Goal: Task Accomplishment & Management: Manage account settings

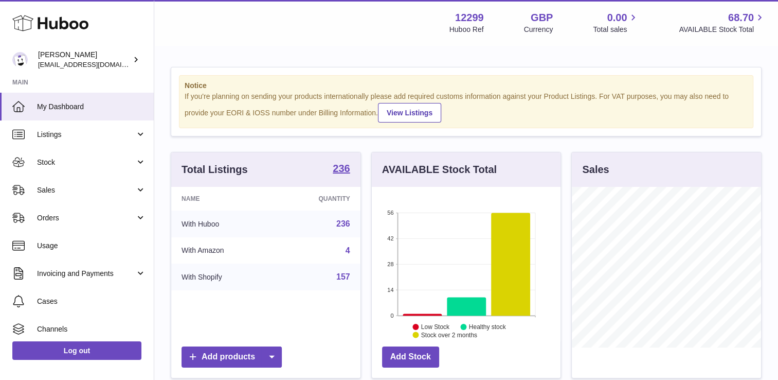
scroll to position [161, 189]
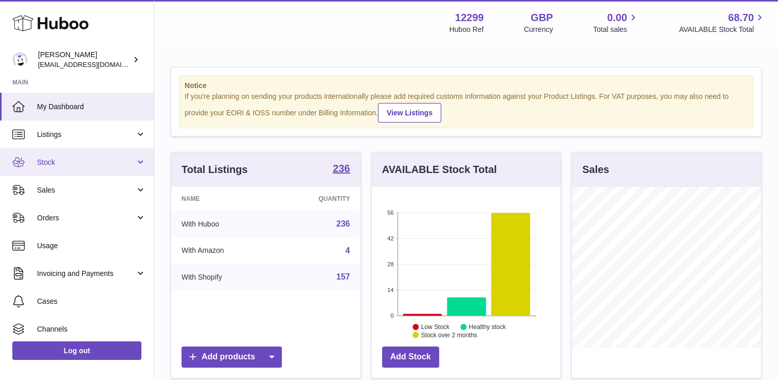
click at [75, 161] on span "Stock" at bounding box center [86, 162] width 98 height 10
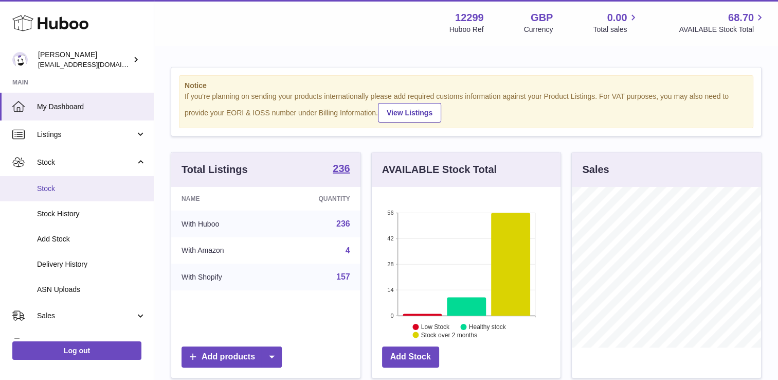
click at [83, 189] on span "Stock" at bounding box center [91, 189] width 109 height 10
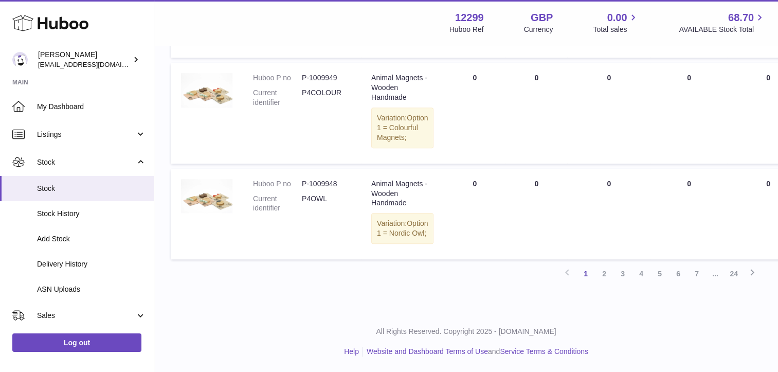
scroll to position [839, 0]
click at [598, 273] on link "2" at bounding box center [604, 273] width 19 height 19
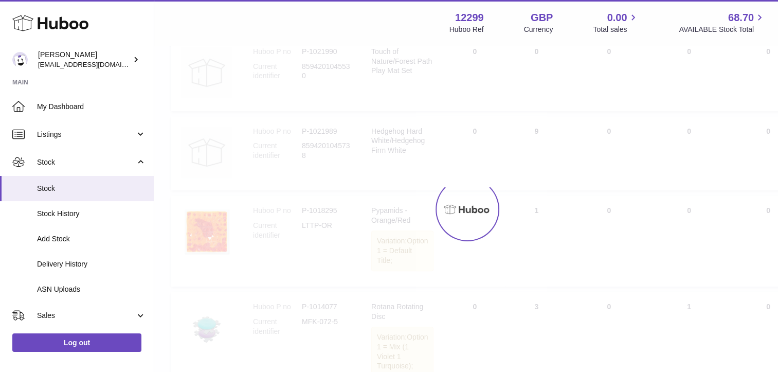
scroll to position [46, 0]
click at [600, 273] on div at bounding box center [466, 209] width 624 height 326
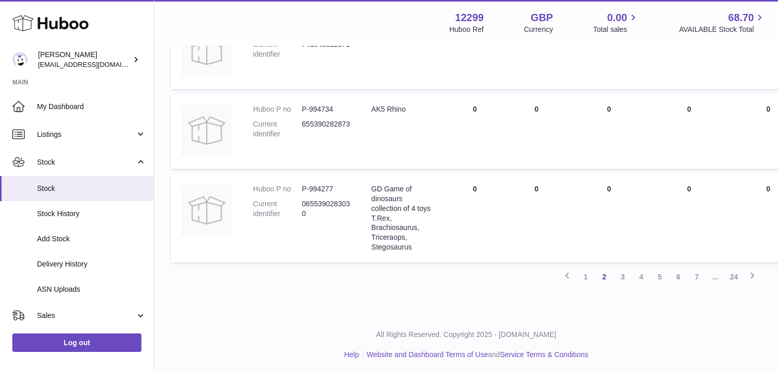
scroll to position [867, 0]
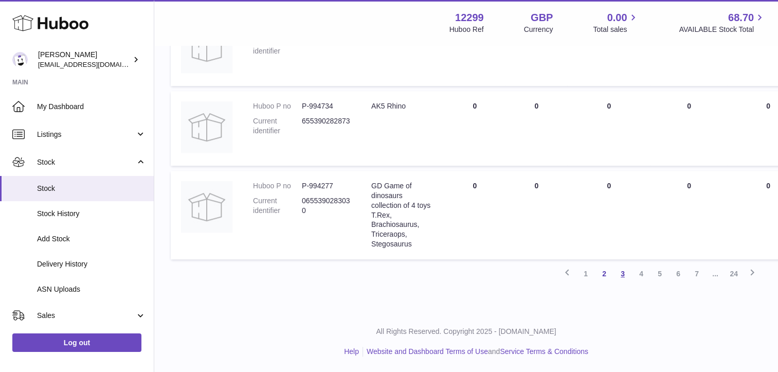
click at [625, 283] on link "3" at bounding box center [623, 273] width 19 height 19
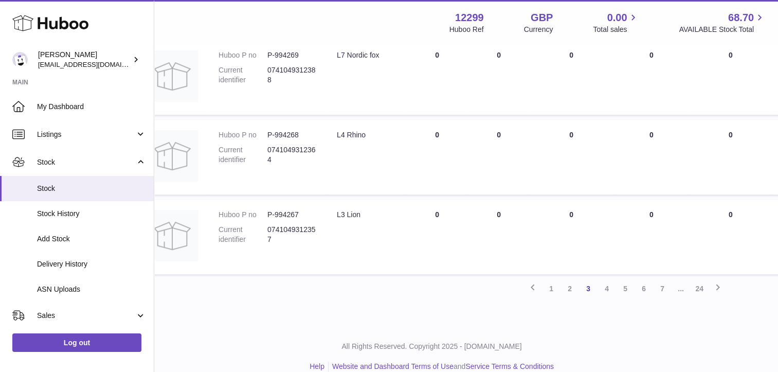
scroll to position [741, 0]
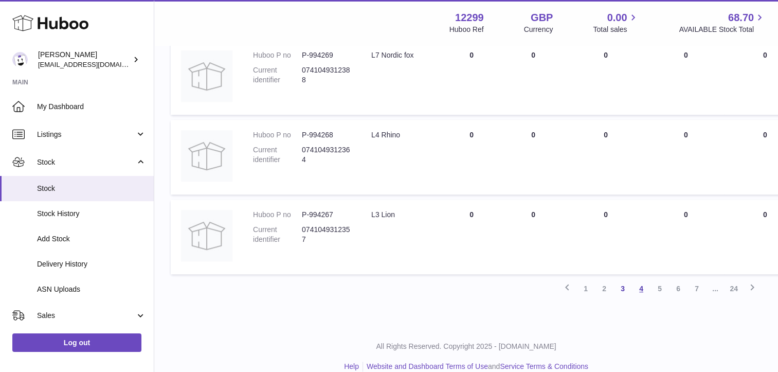
click at [644, 298] on link "4" at bounding box center [641, 288] width 19 height 19
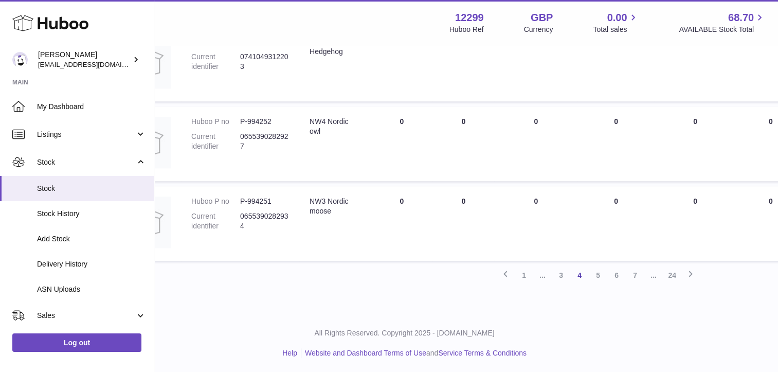
scroll to position [737, 62]
click at [600, 276] on link "5" at bounding box center [598, 274] width 19 height 19
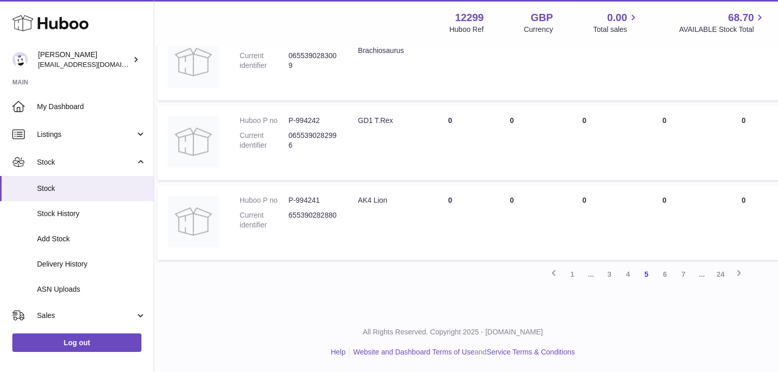
scroll to position [737, 12]
click at [665, 277] on link "6" at bounding box center [667, 274] width 19 height 19
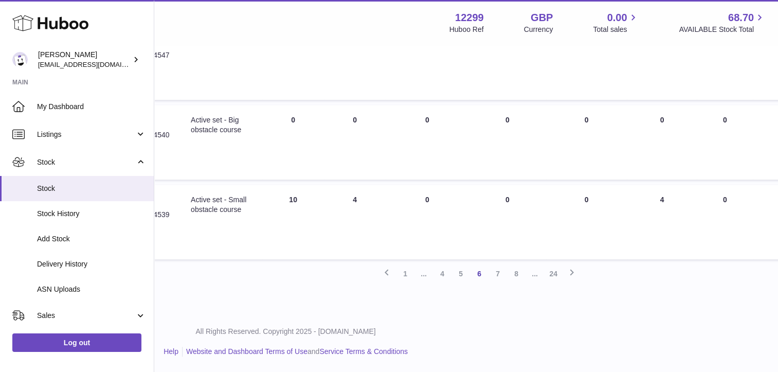
scroll to position [764, 181]
click at [496, 275] on link "7" at bounding box center [498, 273] width 19 height 19
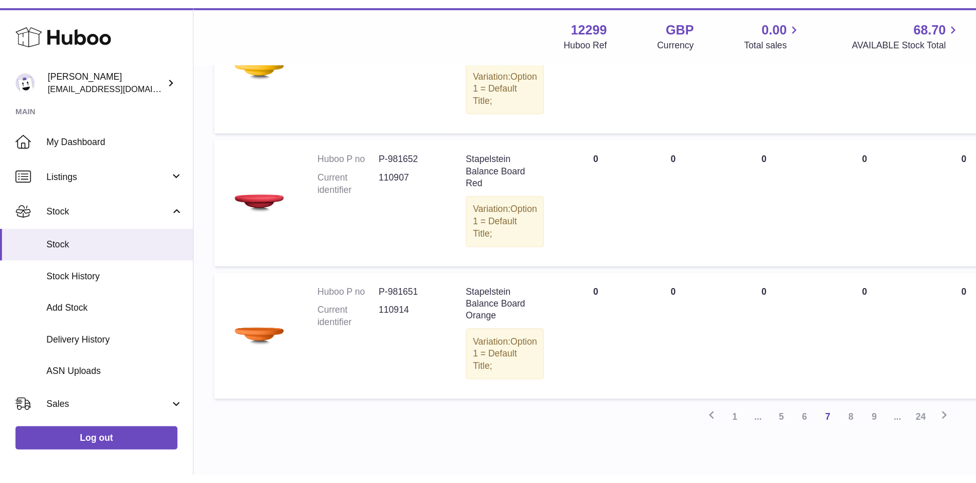
scroll to position [751, 0]
